Goal: Find contact information: Find contact information

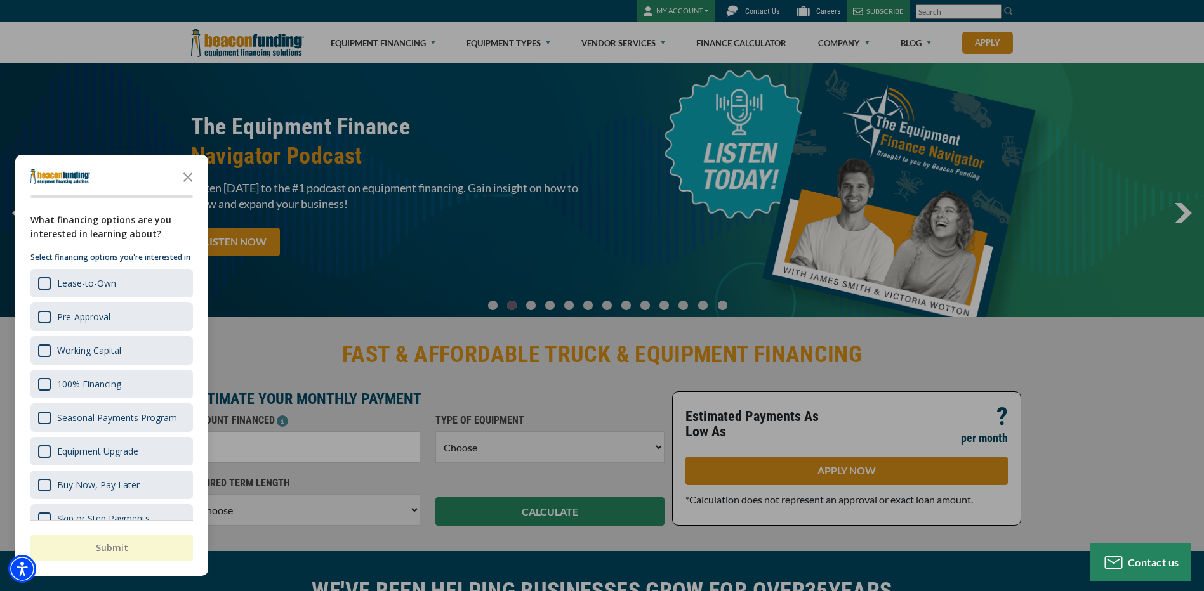
click at [121, 82] on div at bounding box center [602, 295] width 1204 height 591
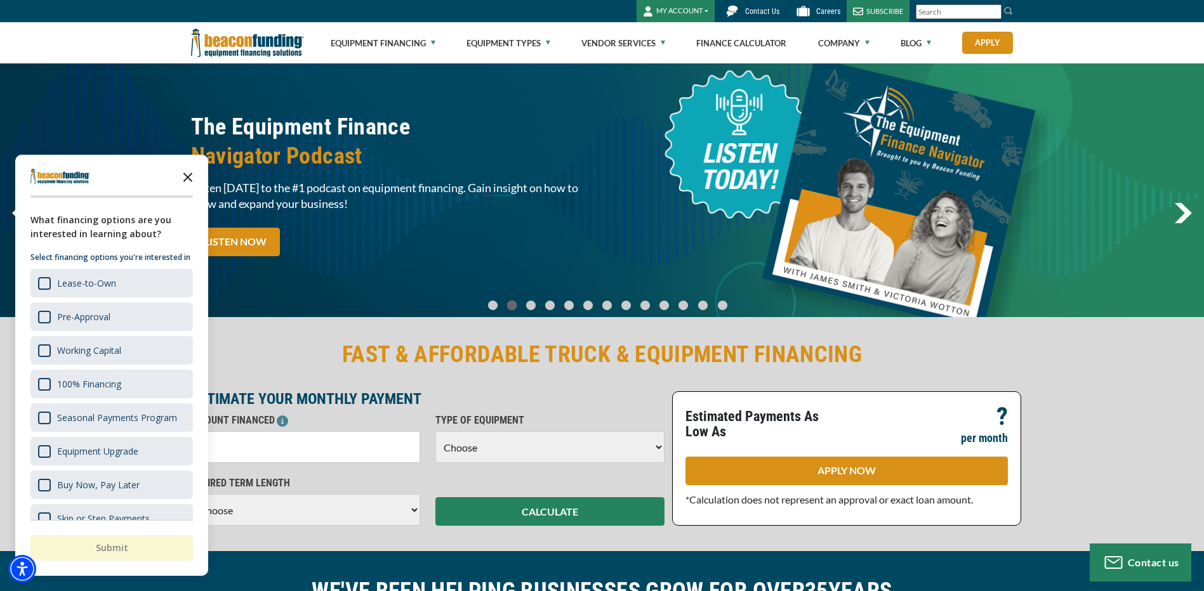
click at [188, 174] on icon "Close the survey" at bounding box center [187, 176] width 25 height 25
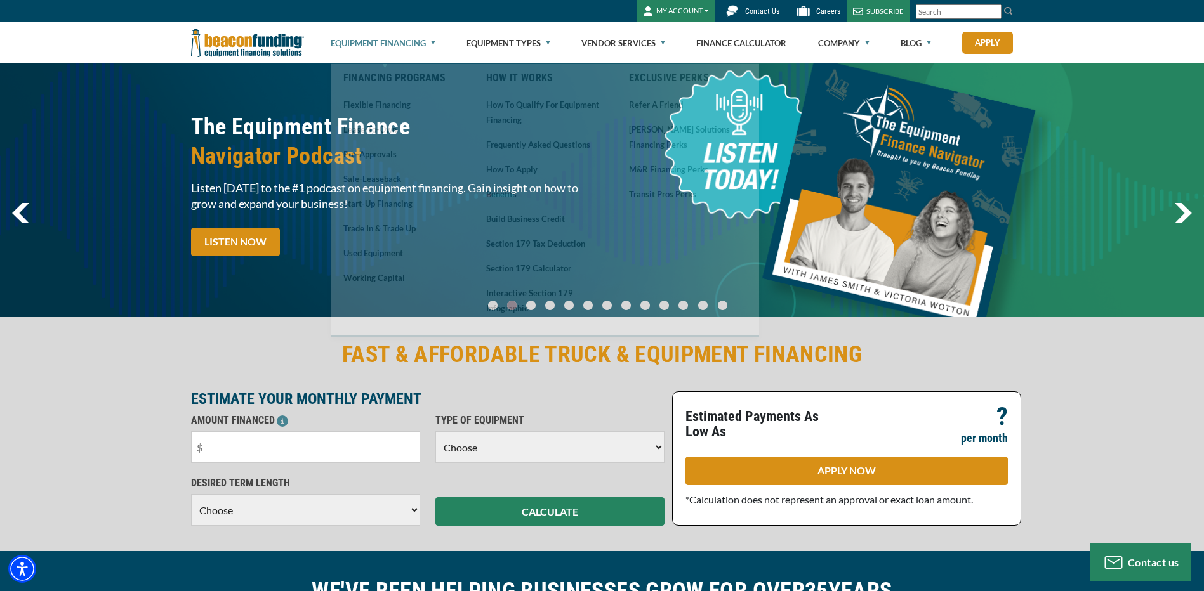
click at [377, 39] on link "Equipment Financing" at bounding box center [383, 43] width 105 height 41
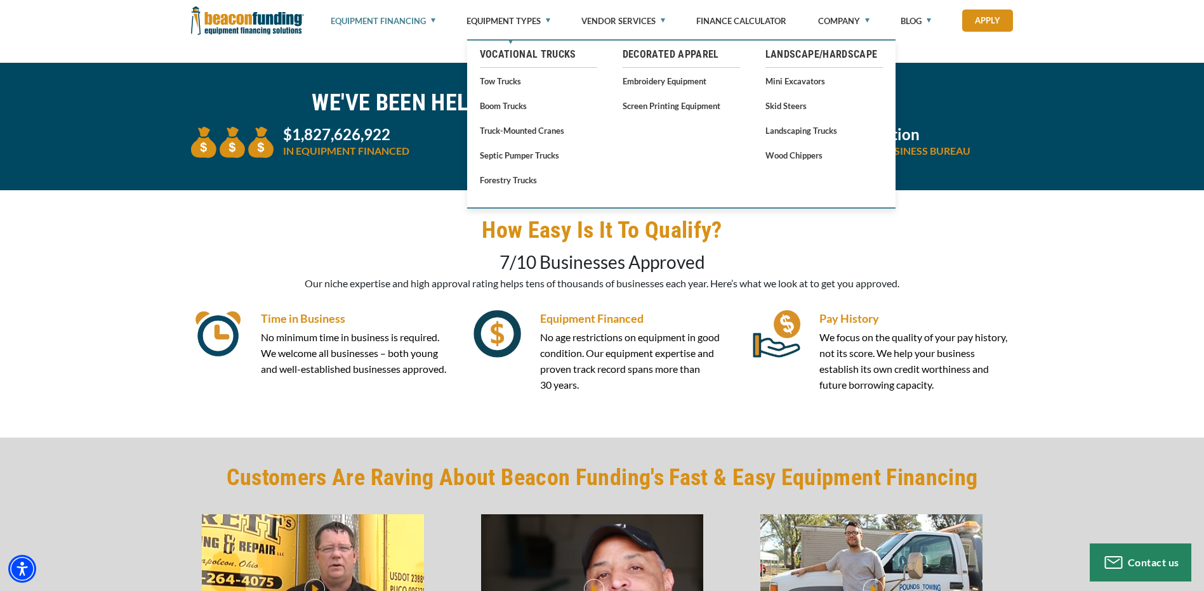
scroll to position [2638, 0]
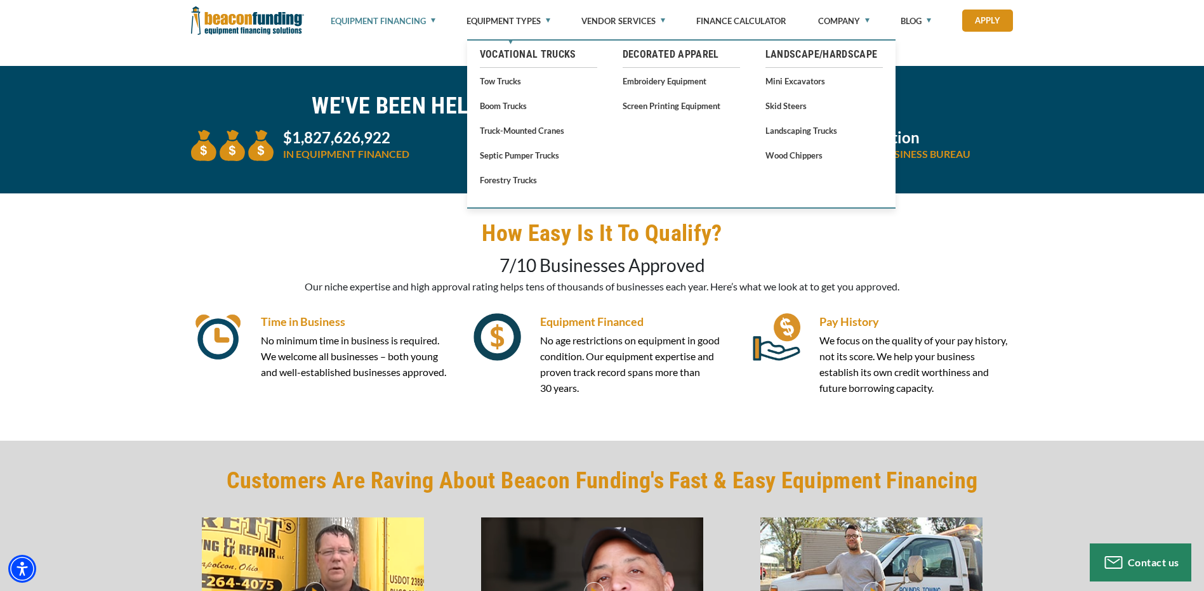
click at [1146, 123] on div "WE'VE BEEN HELPING BUSINESSES GROW FOR OVER 35 YEARS $1,827,626,922 IN EQUIPMEN…" at bounding box center [602, 130] width 1204 height 128
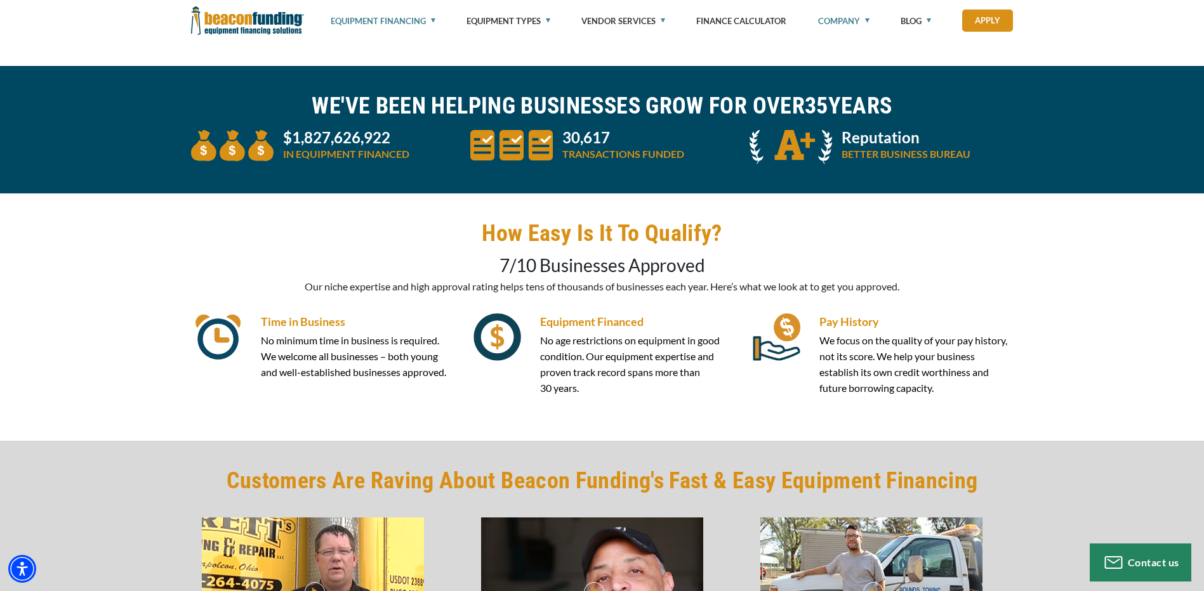
click at [843, 20] on link "Company" at bounding box center [843, 21] width 51 height 42
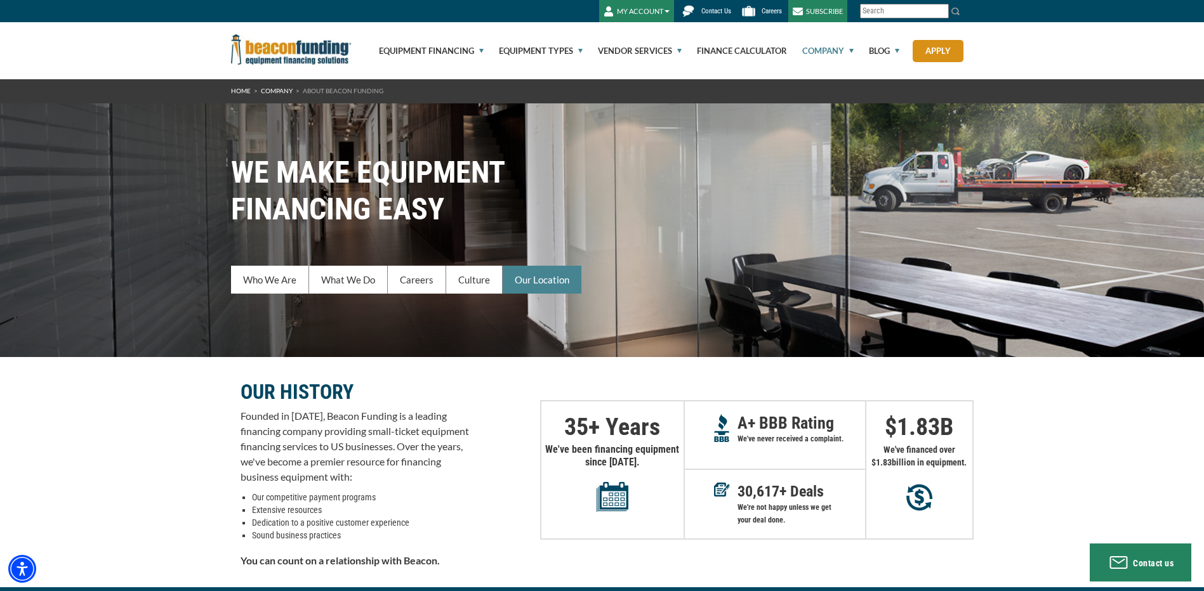
click at [545, 279] on link "Our Location" at bounding box center [542, 280] width 79 height 28
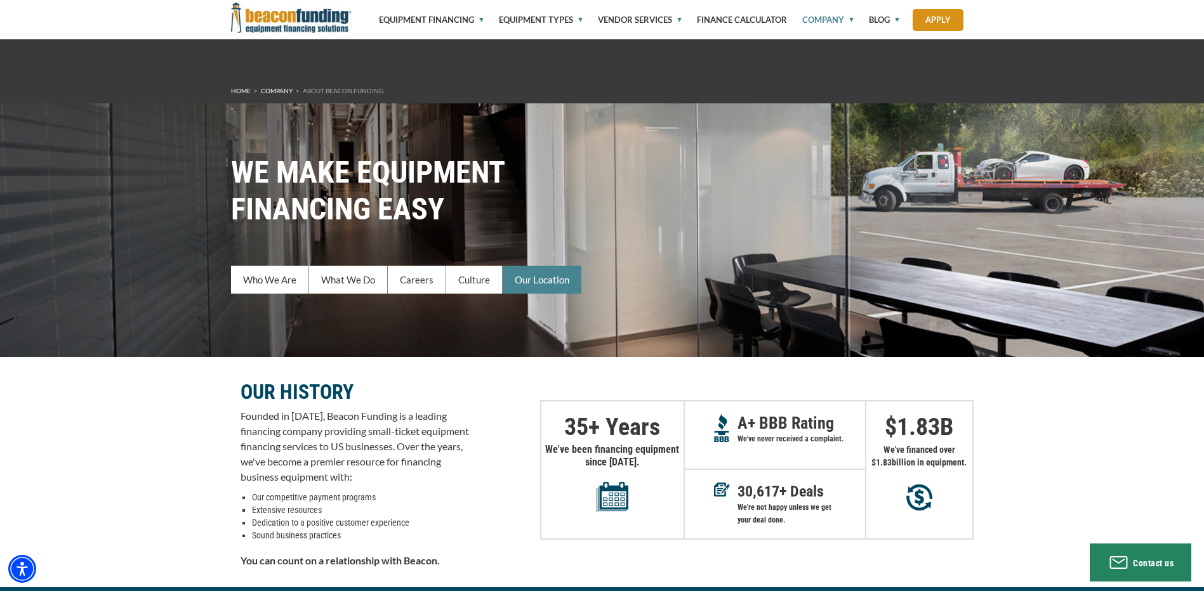
scroll to position [2187, 0]
